Goal: Information Seeking & Learning: Find specific page/section

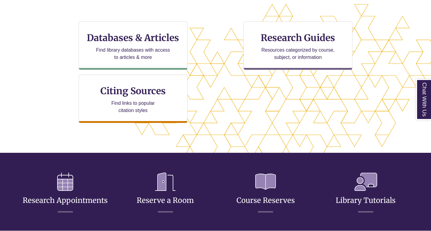
scroll to position [161, 379]
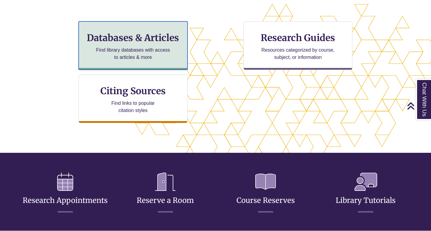
click at [155, 48] on p "Find library databases with access to articles & more" at bounding box center [132, 54] width 79 height 15
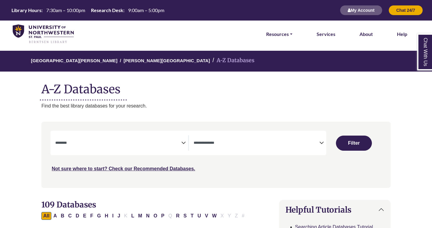
select select "Database Subject Filter"
select select "Database Types Filter"
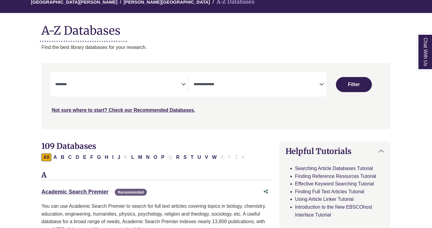
scroll to position [59, 0]
click at [182, 78] on div "**********" at bounding box center [121, 83] width 133 height 15
click at [183, 83] on icon "Search filters" at bounding box center [183, 83] width 5 height 9
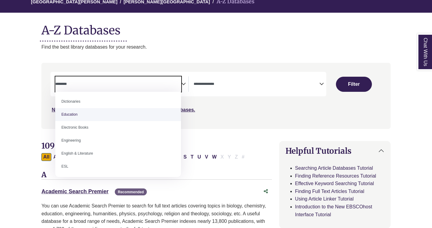
scroll to position [159, 0]
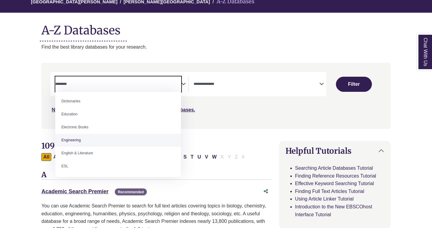
select select "******"
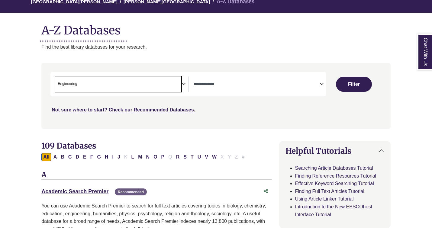
scroll to position [88, 0]
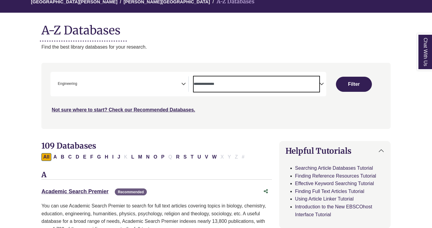
click at [223, 82] on textarea "Search" at bounding box center [257, 84] width 126 height 5
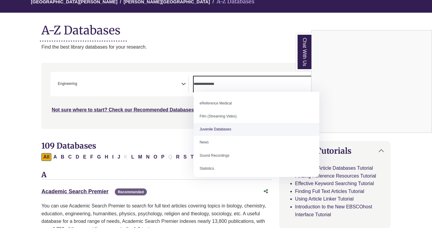
scroll to position [42, 0]
click at [305, 60] on link "Chat With Us" at bounding box center [303, 52] width 15 height 37
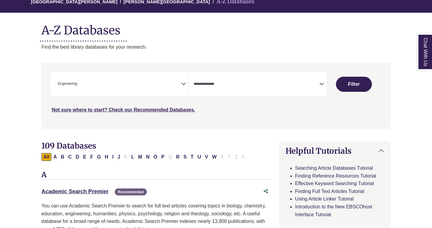
click at [276, 89] on span "Search filters" at bounding box center [257, 83] width 126 height 15
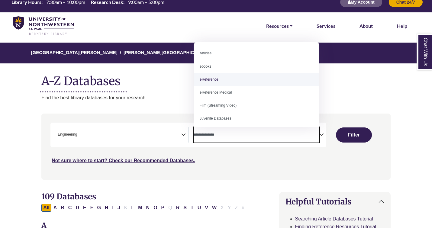
scroll to position [8, 0]
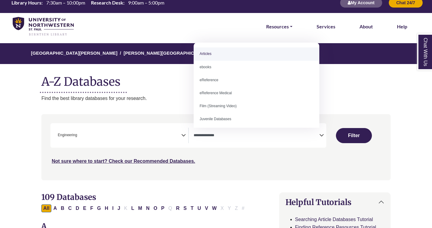
select select "*****"
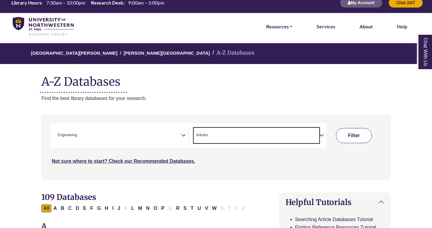
click at [371, 138] on button "Filter" at bounding box center [354, 135] width 36 height 15
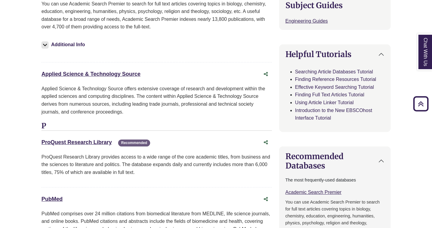
scroll to position [263, 0]
click at [97, 144] on link "ProQuest Research Library This link opens in a new window" at bounding box center [76, 143] width 70 height 6
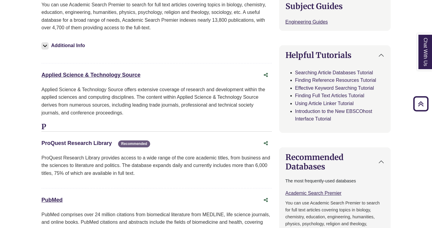
scroll to position [262, 0]
